Goal: Find contact information: Find contact information

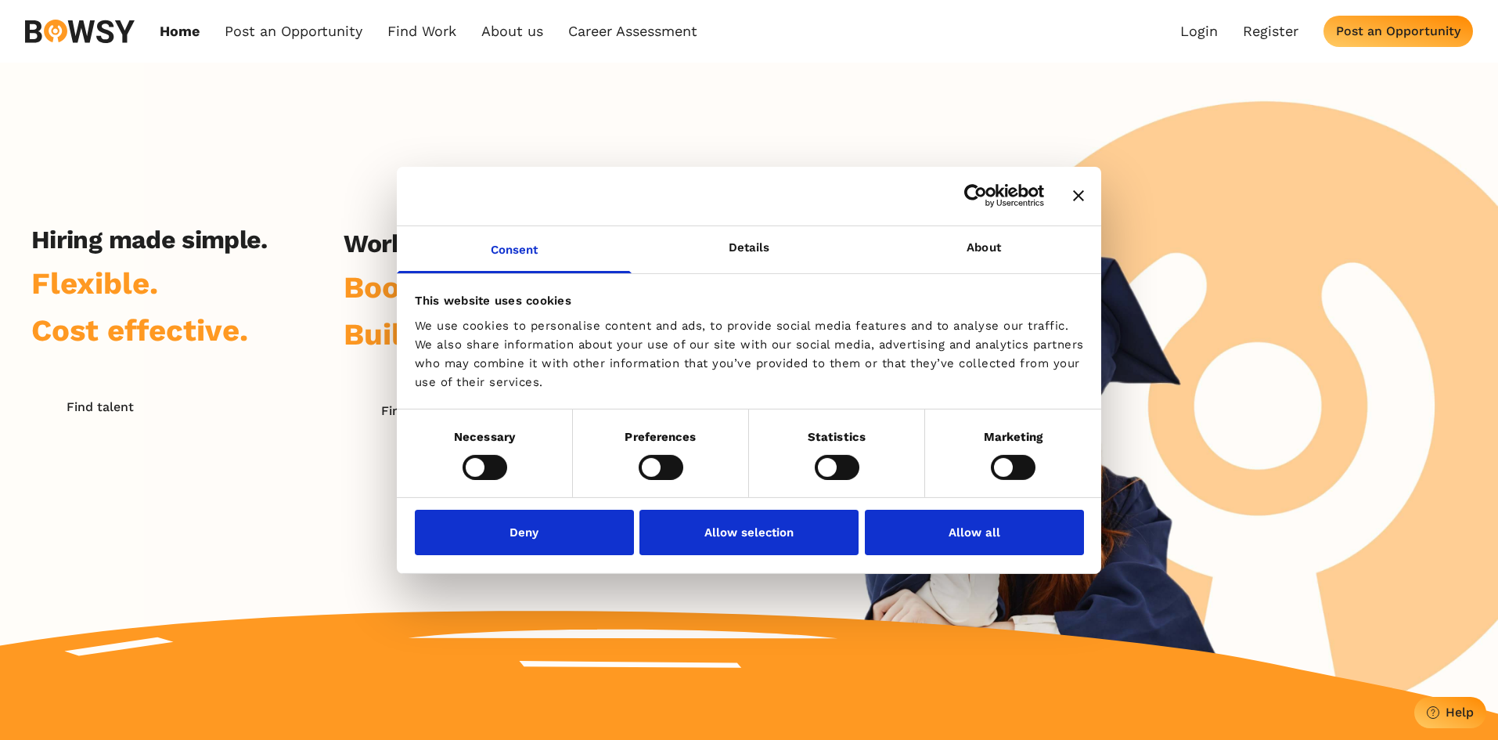
click at [1074, 195] on icon "Close banner" at bounding box center [1078, 195] width 11 height 11
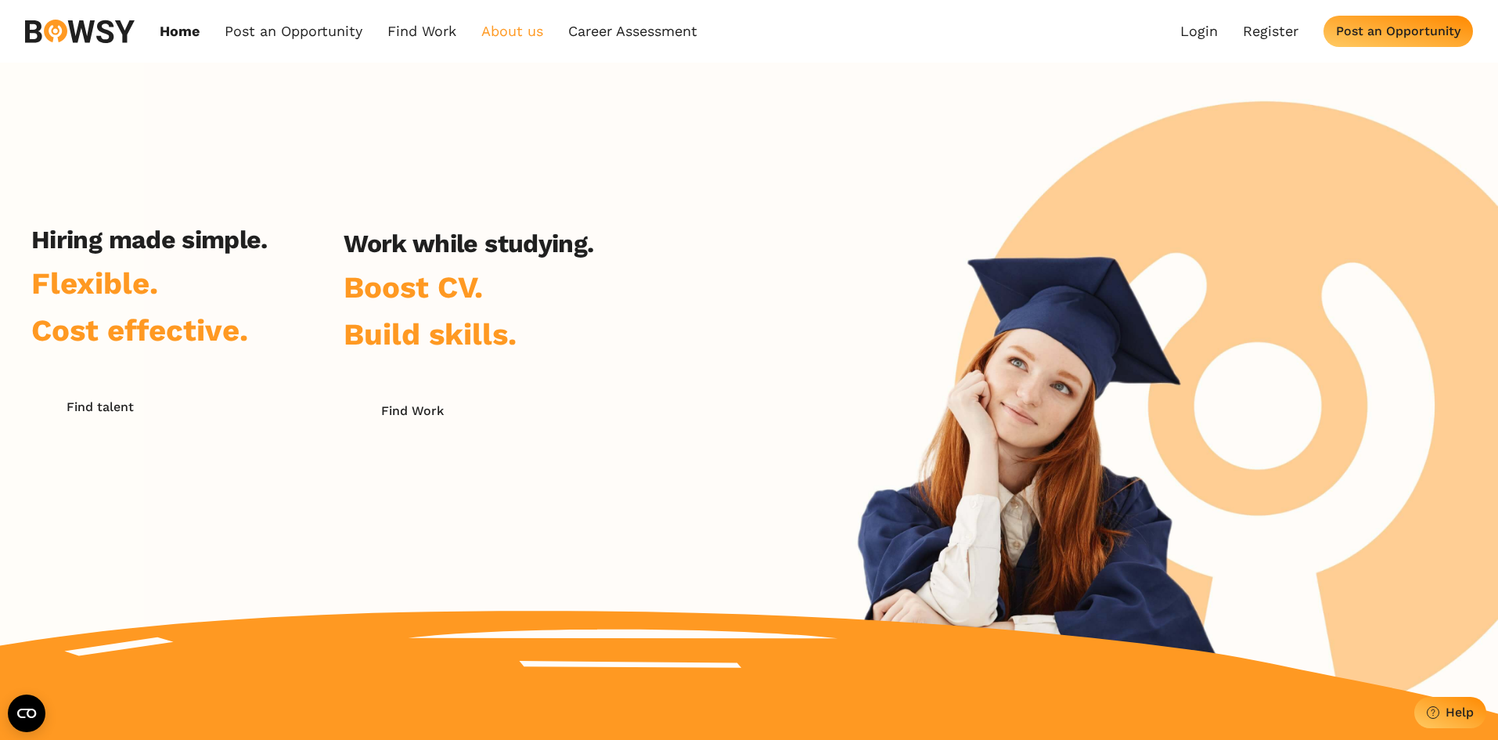
click at [522, 31] on link "About us" at bounding box center [512, 31] width 62 height 17
click at [568, 66] on link "Who we are" at bounding box center [566, 66] width 163 height 27
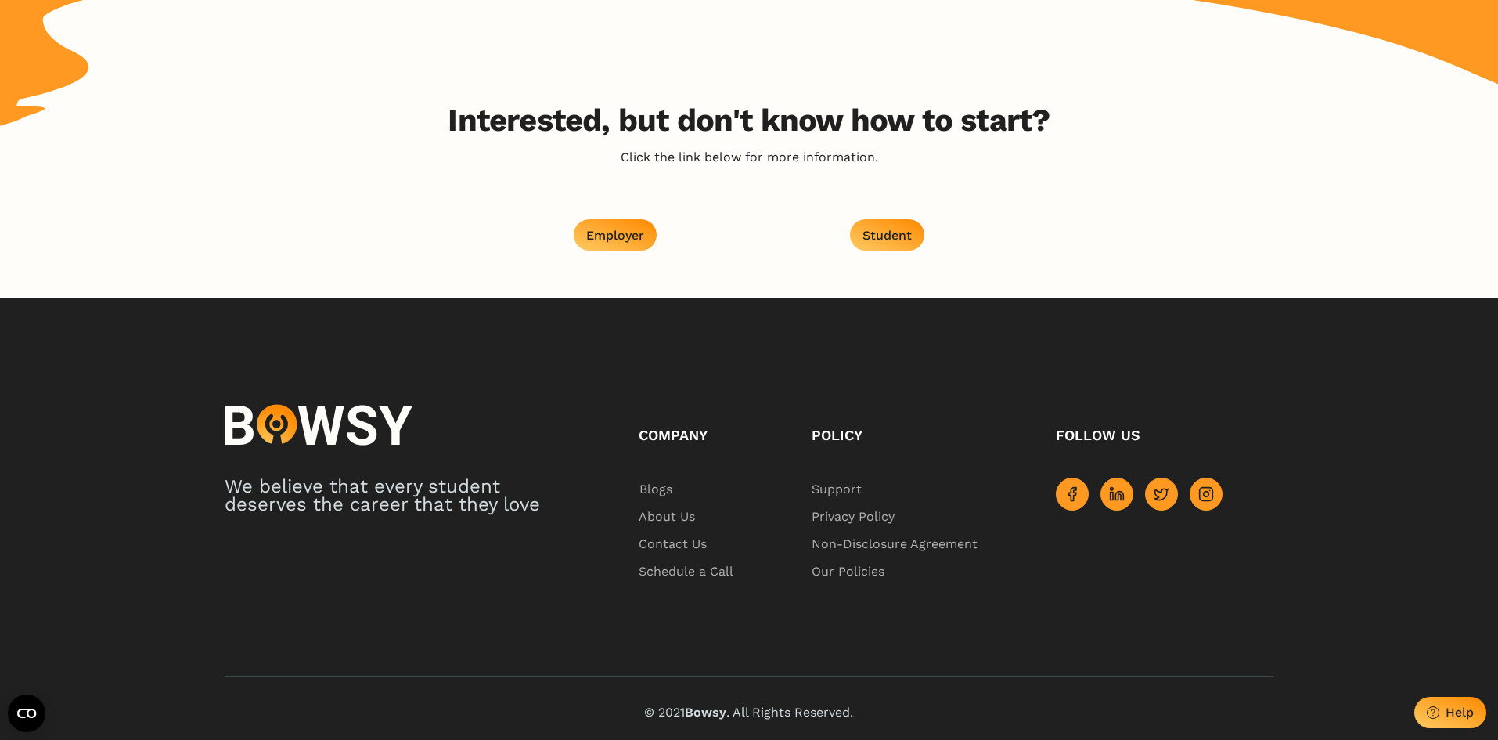
scroll to position [2499, 0]
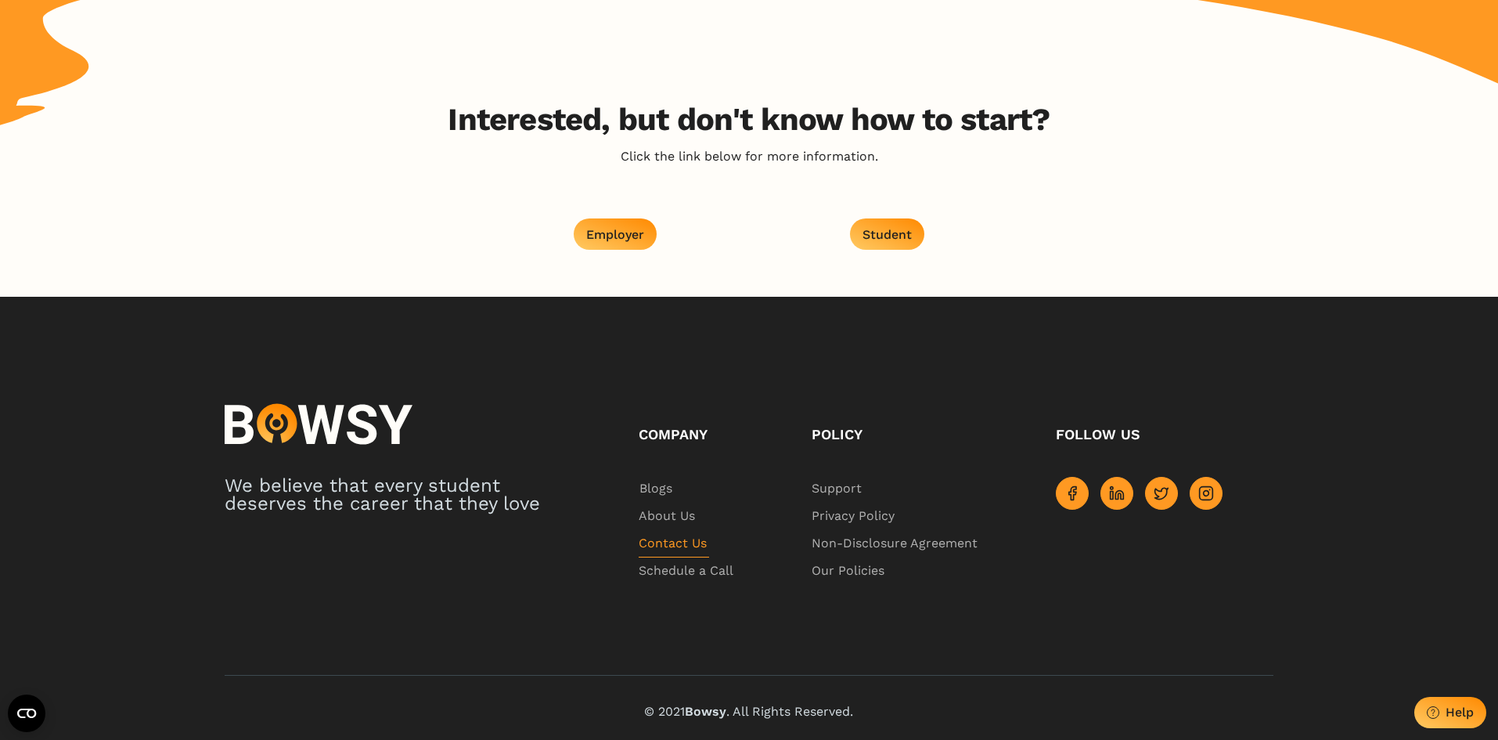
click at [687, 542] on span "Contact Us" at bounding box center [674, 543] width 70 height 27
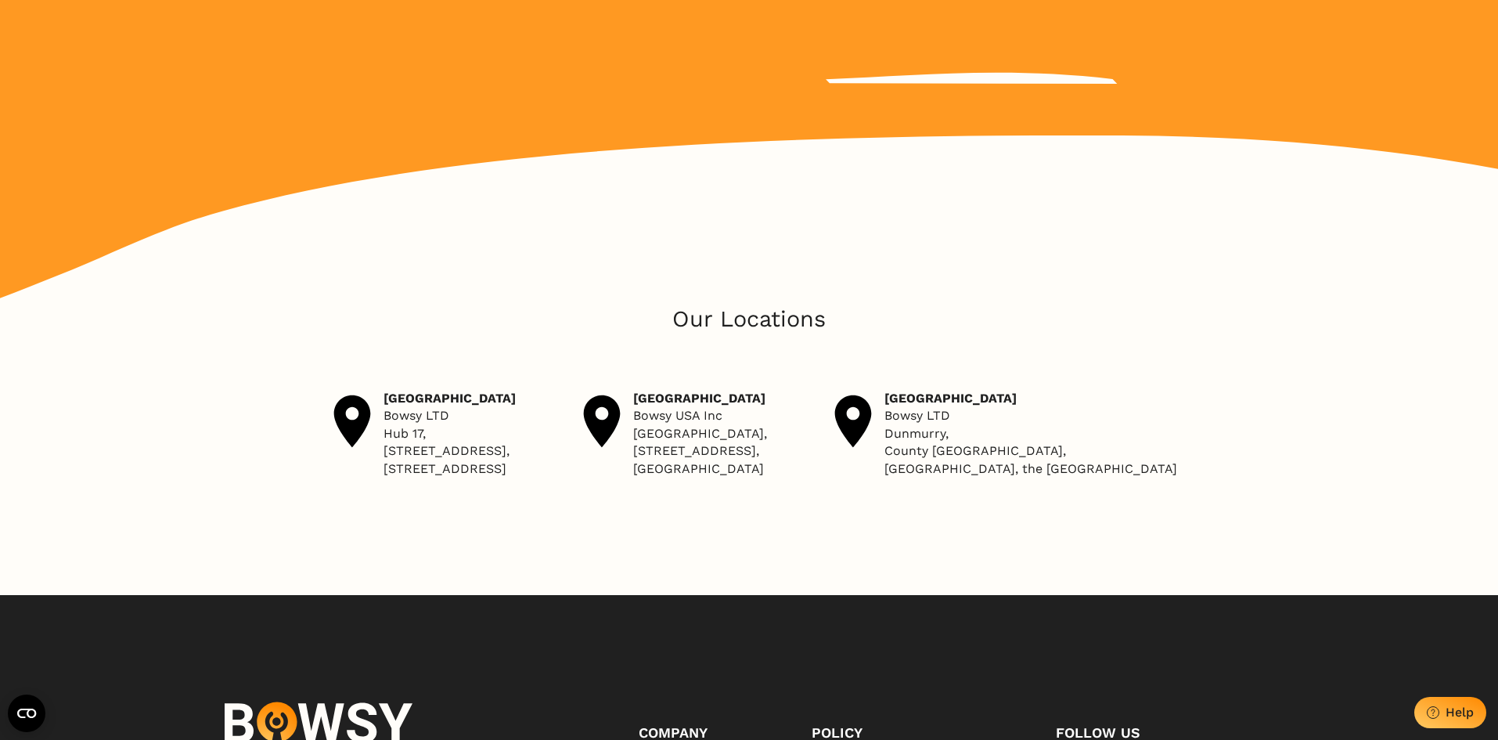
scroll to position [705, 0]
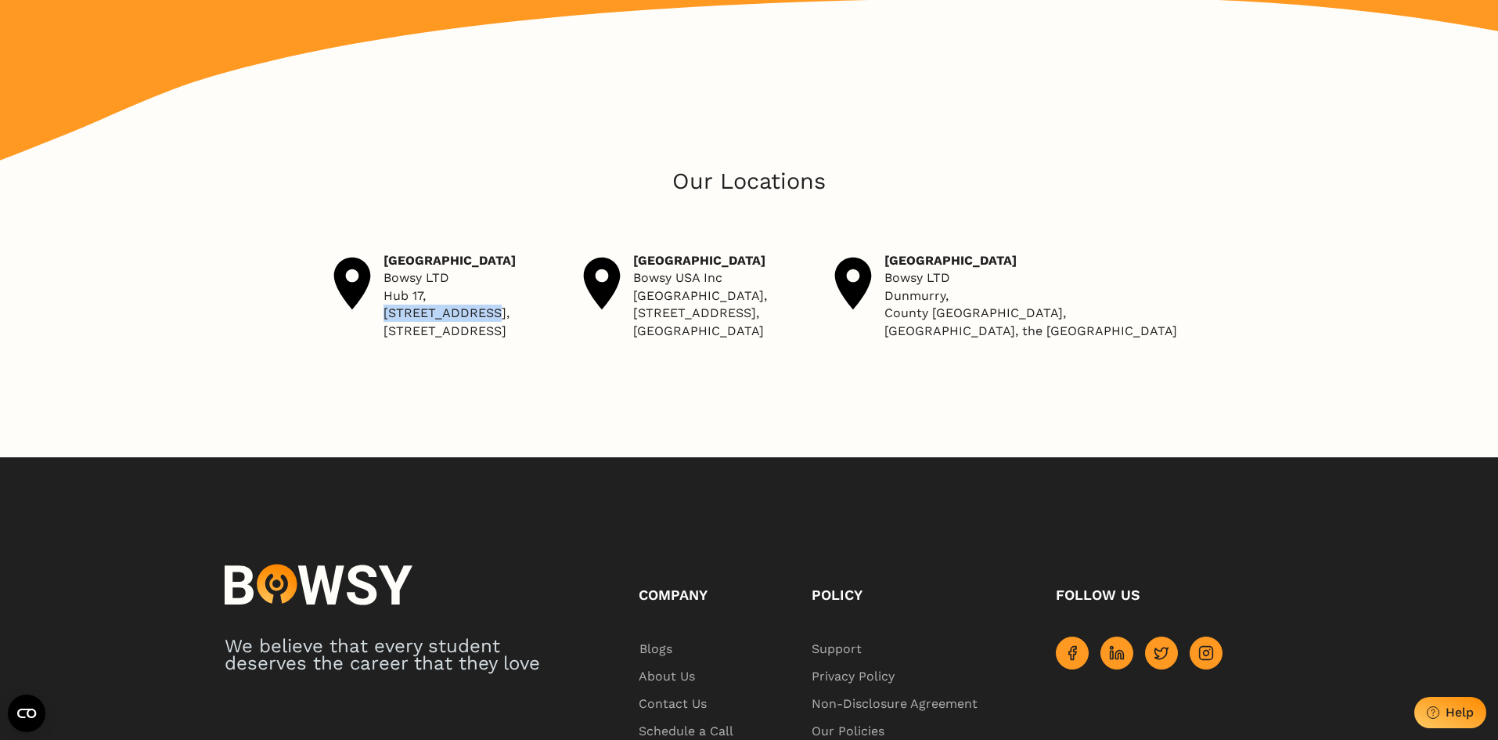
drag, startPoint x: 431, startPoint y: 312, endPoint x: 341, endPoint y: 315, distance: 90.1
click at [384, 315] on p "Ireland Bowsy LTD Hub [STREET_ADDRESS]" at bounding box center [450, 296] width 132 height 88
drag, startPoint x: 573, startPoint y: 330, endPoint x: 332, endPoint y: 279, distance: 246.4
click at [332, 279] on div "Ireland Bowsy LTD Hub [STREET_ADDRESS][GEOGRAPHIC_DATA], [STREET_ADDRESS] Bowsy…" at bounding box center [749, 296] width 1498 height 88
copy div "Ireland Bowsy LTD Hub [STREET_ADDRESS]"
